Goal: Task Accomplishment & Management: Manage account settings

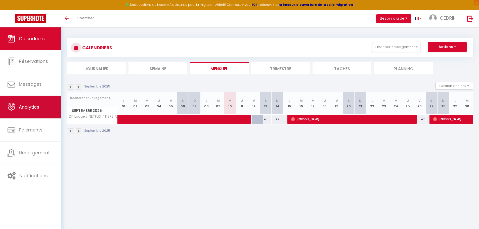
click at [34, 109] on span "Analytics" at bounding box center [29, 107] width 20 height 6
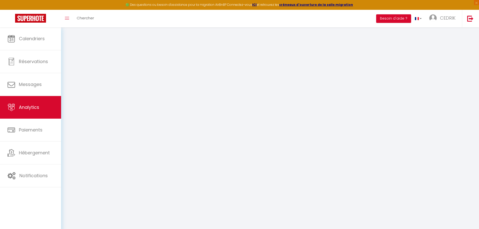
select select "2025"
select select "9"
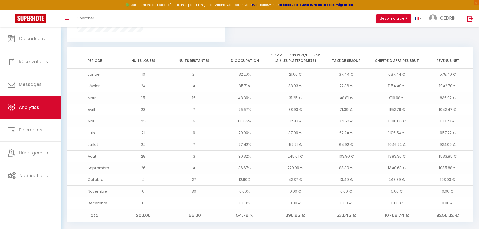
scroll to position [404, 0]
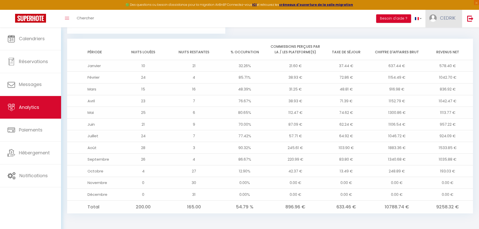
click at [444, 20] on span "CEDRIK" at bounding box center [448, 18] width 16 height 6
click at [442, 35] on link "Paramètres" at bounding box center [441, 35] width 37 height 9
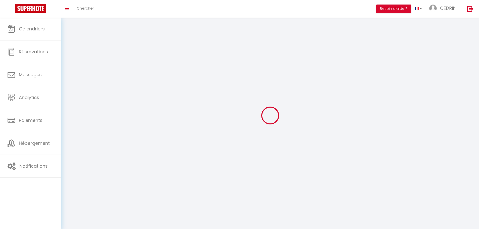
type input "CEDRIK"
type input "DUFOUR"
type input "06044028570"
type input "11 rue de l'abbé brémond"
type input "64000"
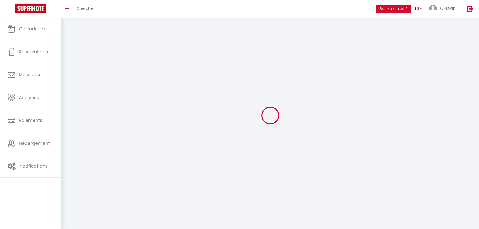
type input "pau"
type input "GCPqdNouJ95rSxmIik4bqPuVT"
type input "7LMlvcHedaYAw9RdSmRPiPhgg"
select select "1"
select select "28"
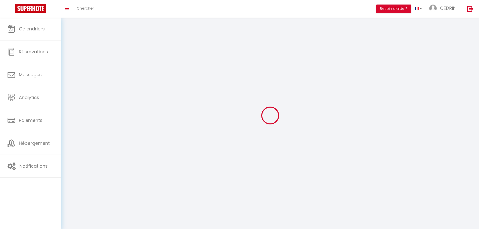
select select "fr"
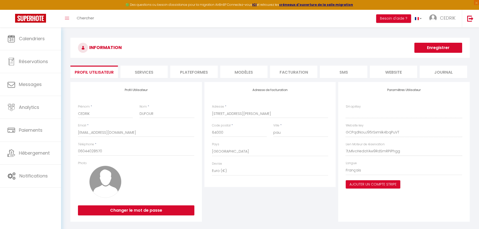
type input "GCPqdNouJ95rSxmIik4bqPuVT"
type input "7LMlvcHedaYAw9RdSmRPiPhgg"
type input "https://app.superhote.com/#/get-available-rentals/7LMlvcHedaYAw9RdSmRPiPhgg"
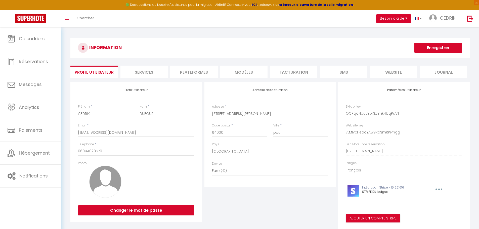
click at [398, 18] on button "Besoin d'aide ?" at bounding box center [393, 18] width 35 height 9
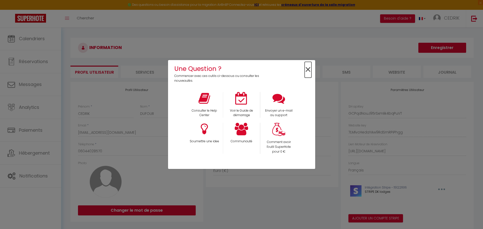
click at [306, 70] on span "×" at bounding box center [307, 70] width 7 height 16
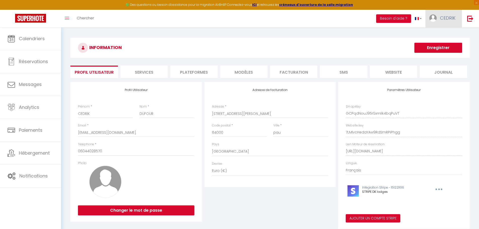
click at [443, 18] on span "CEDRIK" at bounding box center [448, 18] width 16 height 6
click at [440, 35] on link "Paramètres" at bounding box center [441, 35] width 37 height 9
click at [321, 34] on div "INFORMATION Enregistrer Profil Utilisateur Services Plateformes MODÈLES Factura…" at bounding box center [270, 135] width 418 height 216
click at [397, 18] on button "Besoin d'aide ?" at bounding box center [393, 18] width 35 height 9
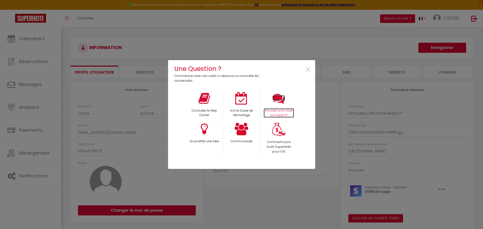
click at [274, 102] on icon at bounding box center [278, 98] width 13 height 13
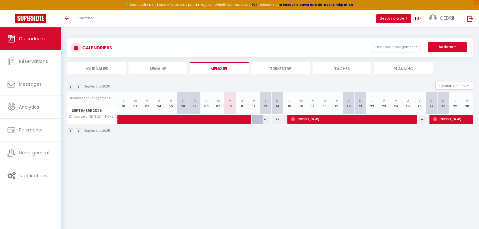
click at [404, 18] on button "Besoin d'aide ?" at bounding box center [393, 18] width 35 height 9
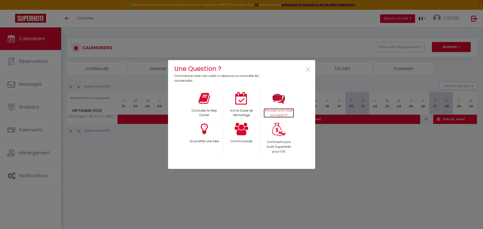
click at [275, 103] on icon at bounding box center [278, 98] width 13 height 13
click at [304, 69] on div "×" at bounding box center [290, 73] width 49 height 19
click at [449, 17] on div "Une Question ? Commencer avec ces outils ci-dessous ou consulter les nouveautés…" at bounding box center [241, 114] width 483 height 229
click at [305, 70] on span "×" at bounding box center [307, 70] width 7 height 16
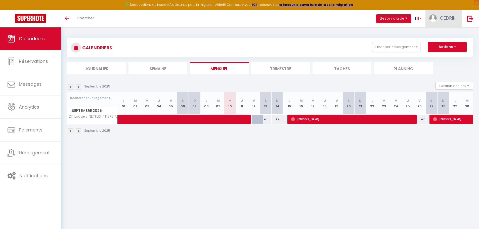
click at [445, 20] on span "CEDRIK" at bounding box center [448, 18] width 16 height 6
click at [441, 37] on link "Paramètres" at bounding box center [441, 35] width 37 height 9
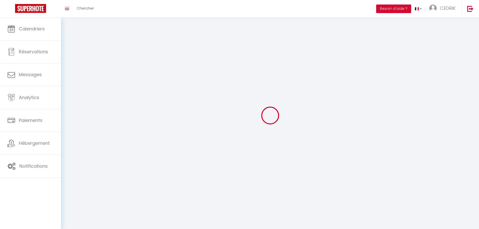
type input "CEDRIK"
type input "DUFOUR"
type input "06044028570"
type input "11 rue de l'abbé brémond"
type input "64000"
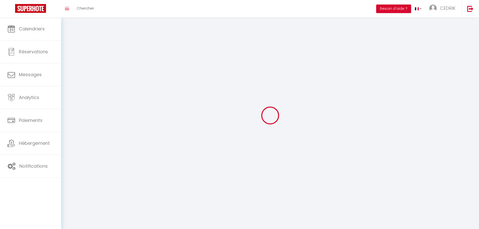
type input "pau"
type input "GCPqdNouJ95rSxmIik4bqPuVT"
type input "7LMlvcHedaYAw9RdSmRPiPhgg"
type input "GCPqdNouJ95rSxmIik4bqPuVT"
type input "7LMlvcHedaYAw9RdSmRPiPhgg"
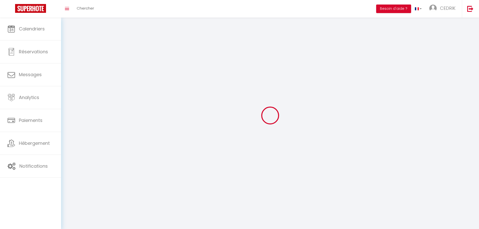
type input "https://app.superhote.com/#/get-available-rentals/7LMlvcHedaYAw9RdSmRPiPhgg"
select select "28"
select select "fr"
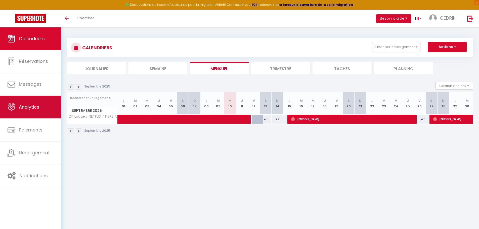
click at [32, 108] on span "Analytics" at bounding box center [29, 107] width 20 height 6
select select "2025"
select select "9"
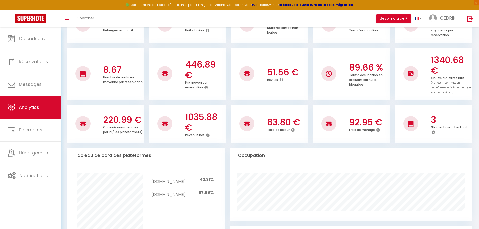
scroll to position [2, 0]
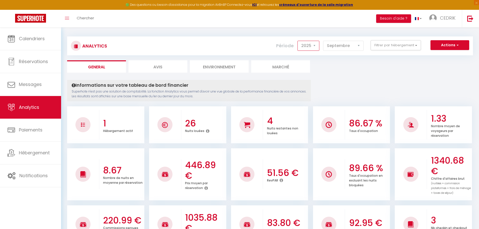
click at [316, 44] on select "2014 2015 2016 2017 2018 2019 2020 2021 2022 2023 2024 2025 2026 2027" at bounding box center [308, 46] width 22 height 10
select select "2024"
click at [298, 41] on select "2014 2015 2016 2017 2018 2019 2020 2021 2022 2023 2024 2025 2026 2027" at bounding box center [308, 46] width 22 height 10
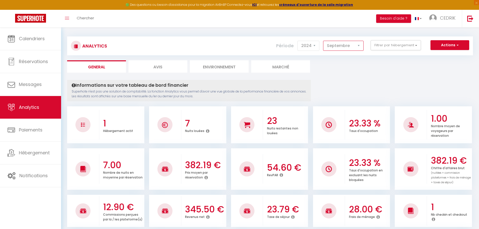
click at [360, 44] on select "[PERSON_NAME] Mars [PERSON_NAME] Juin Juillet Août Septembre Octobre Novembre D…" at bounding box center [343, 46] width 40 height 10
select select "10"
click at [323, 41] on select "[PERSON_NAME] Mars [PERSON_NAME] Juin Juillet Août Septembre Octobre Novembre D…" at bounding box center [343, 46] width 40 height 10
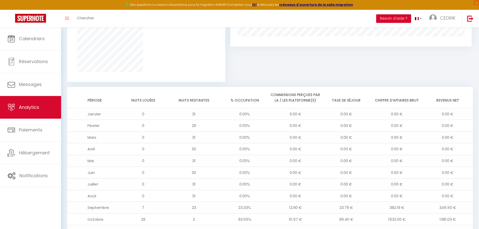
scroll to position [388, 0]
